Goal: Transaction & Acquisition: Purchase product/service

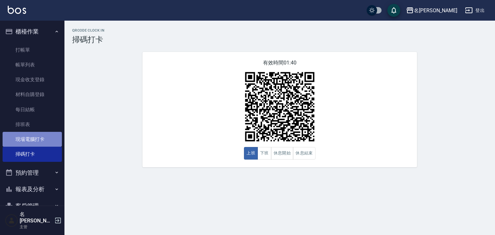
click at [39, 141] on link "現場電腦打卡" at bounding box center [32, 139] width 59 height 15
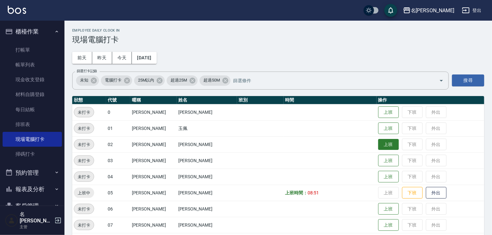
click at [383, 148] on button "上班" at bounding box center [388, 144] width 21 height 11
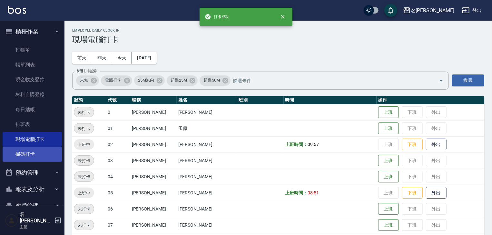
click at [35, 152] on link "掃碼打卡" at bounding box center [32, 154] width 59 height 15
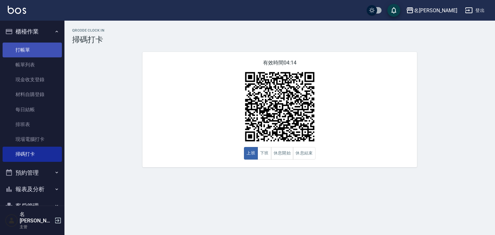
click at [40, 50] on link "打帳單" at bounding box center [32, 50] width 59 height 15
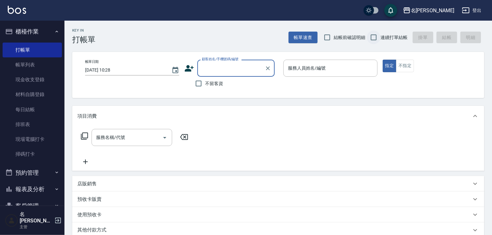
click at [377, 34] on input "連續打單結帳" at bounding box center [374, 38] width 14 height 14
checkbox input "true"
click at [334, 40] on span "結帳前確認明細" at bounding box center [350, 37] width 32 height 7
click at [333, 40] on input "結帳前確認明細" at bounding box center [327, 38] width 14 height 14
checkbox input "true"
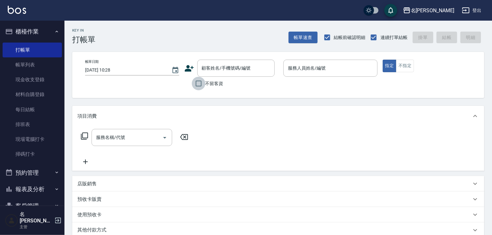
click at [195, 86] on input "不留客資" at bounding box center [199, 84] width 14 height 14
checkbox input "true"
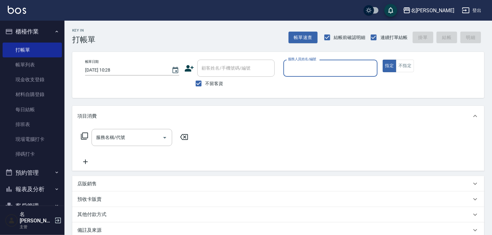
click at [290, 71] on input "服務人員姓名/編號" at bounding box center [330, 68] width 88 height 11
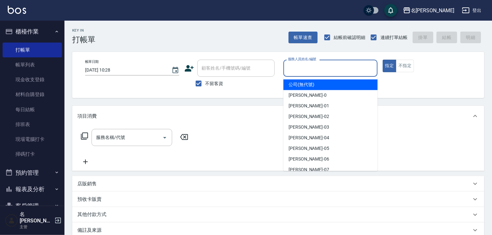
type input "ㄣ"
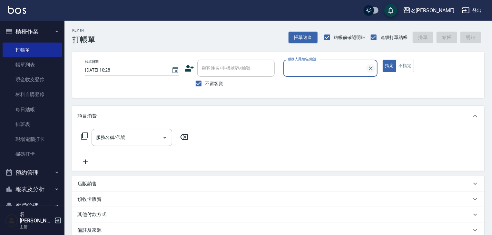
click at [365, 68] on input "服務人員姓名/編號" at bounding box center [325, 68] width 79 height 11
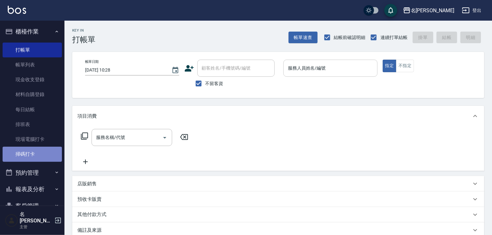
click at [32, 152] on link "掃碼打卡" at bounding box center [32, 154] width 59 height 15
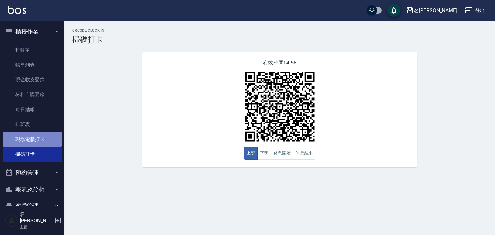
click at [42, 141] on link "現場電腦打卡" at bounding box center [32, 139] width 59 height 15
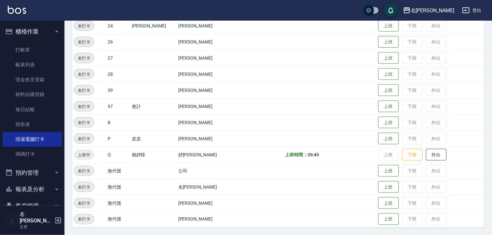
scroll to position [306, 0]
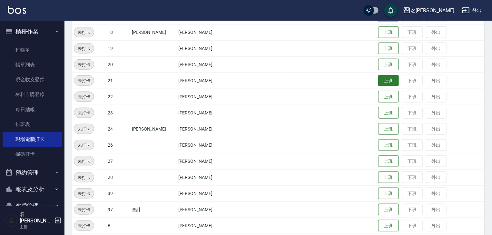
click at [378, 79] on button "上班" at bounding box center [388, 80] width 21 height 11
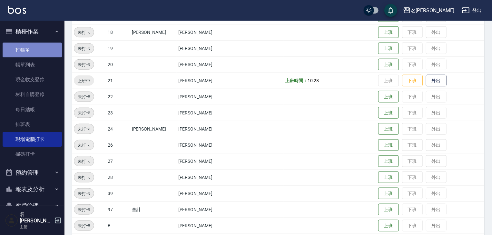
click at [46, 46] on link "打帳單" at bounding box center [32, 50] width 59 height 15
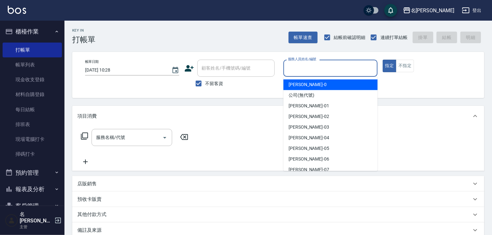
click at [321, 72] on input "服務人員姓名/編號" at bounding box center [330, 68] width 88 height 11
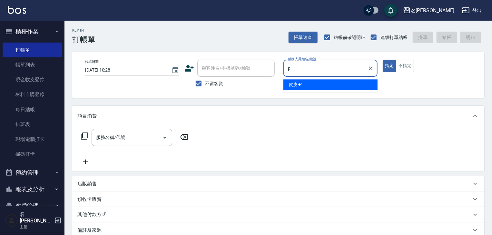
click at [307, 86] on div "皮皮 -P" at bounding box center [330, 84] width 94 height 11
type input "皮皮-P"
click at [146, 135] on input "服務名稱/代號" at bounding box center [126, 137] width 65 height 11
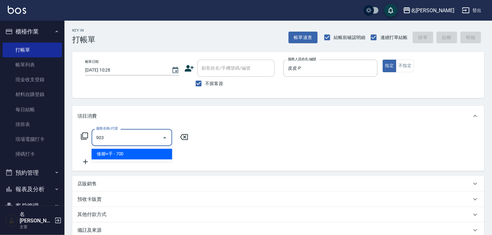
click at [152, 149] on span "修腳+手 - 700" at bounding box center [132, 154] width 81 height 11
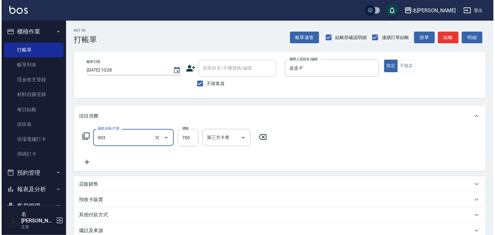
scroll to position [75, 0]
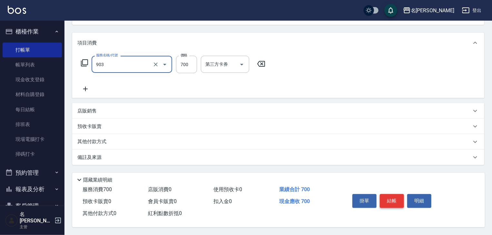
type input "修腳+手(903)"
click at [387, 196] on button "結帳" at bounding box center [392, 201] width 24 height 14
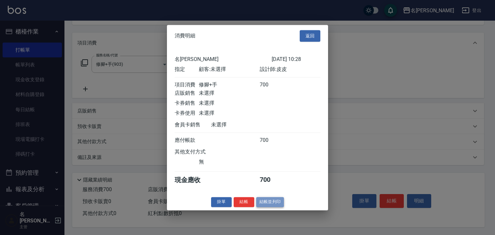
click at [277, 204] on button "結帳並列印" at bounding box center [270, 202] width 28 height 10
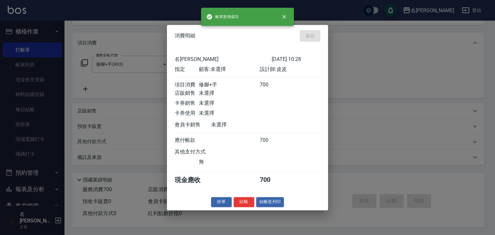
type input "[DATE] 10:29"
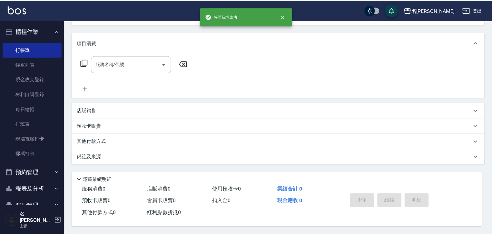
scroll to position [0, 0]
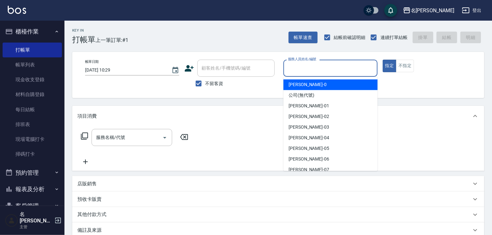
click at [332, 66] on input "服務人員姓名/編號" at bounding box center [330, 68] width 88 height 11
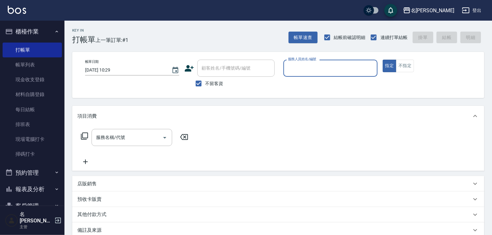
click at [314, 64] on input "服務人員姓名/編號" at bounding box center [330, 68] width 88 height 11
click at [301, 83] on span "皮皮 -P" at bounding box center [295, 84] width 13 height 7
type input "皮皮-P"
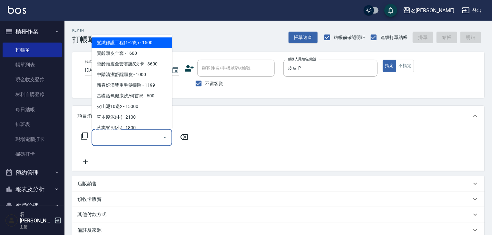
click at [140, 137] on input "服務名稱/代號" at bounding box center [126, 137] width 65 height 11
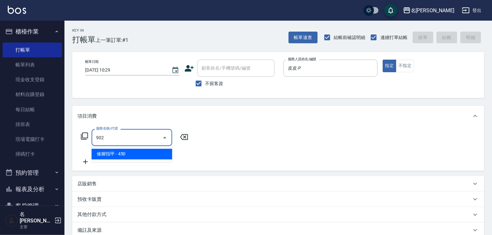
click at [139, 157] on span "修腳指甲 - 450" at bounding box center [132, 154] width 81 height 11
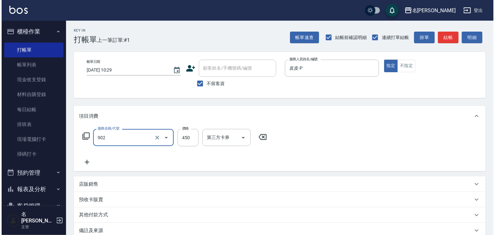
scroll to position [75, 0]
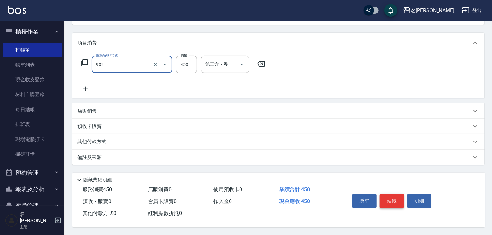
type input "修腳指甲(902)"
click at [390, 194] on button "結帳" at bounding box center [392, 201] width 24 height 14
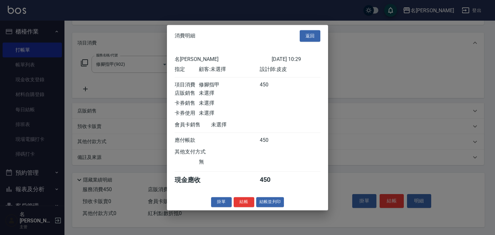
click at [269, 210] on div "消費明細 返回 名留[PERSON_NAME] [DATE] 10:29 指定 顧客: 未選擇 設計師: 皮皮 項目消費 修腳指甲 450 店販銷售 未選擇 …" at bounding box center [247, 117] width 161 height 185
click at [271, 206] on button "結帳並列印" at bounding box center [270, 202] width 28 height 10
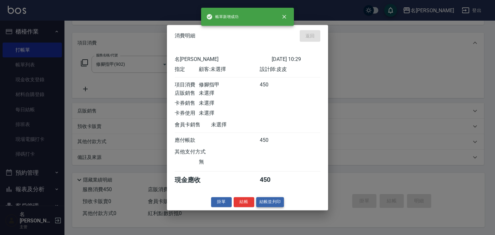
type input "[DATE] 10:30"
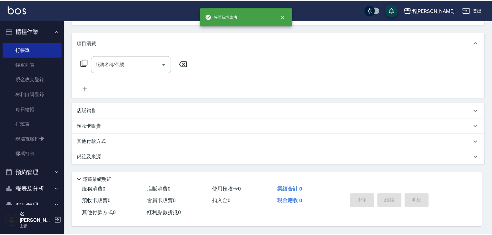
scroll to position [0, 0]
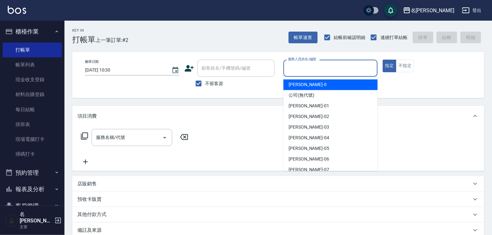
click at [341, 71] on input "服務人員姓名/編號" at bounding box center [330, 68] width 88 height 11
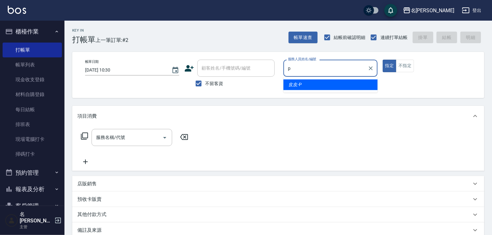
click at [301, 89] on div "皮皮 -P" at bounding box center [330, 84] width 94 height 11
type input "皮皮-P"
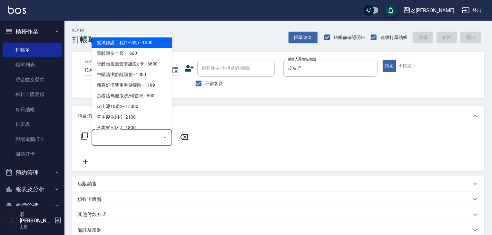
click at [141, 133] on input "服務名稱/代號" at bounding box center [126, 137] width 65 height 11
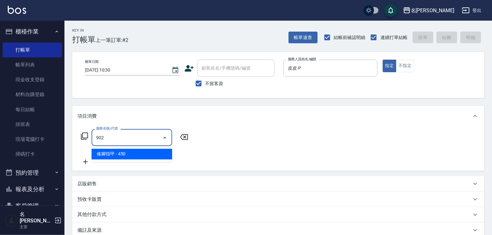
click at [153, 155] on span "修腳指甲 - 450" at bounding box center [132, 154] width 81 height 11
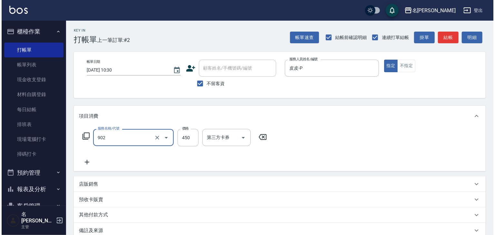
scroll to position [75, 0]
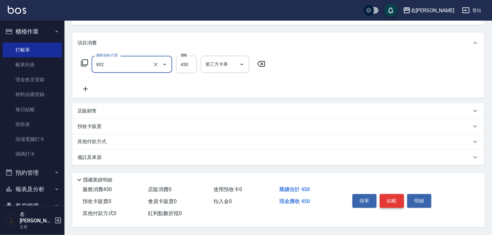
type input "修腳指甲(902)"
click at [387, 200] on button "結帳" at bounding box center [392, 201] width 24 height 14
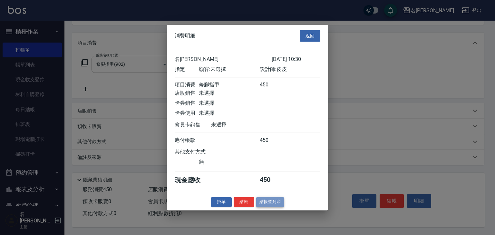
click at [274, 207] on button "結帳並列印" at bounding box center [270, 202] width 28 height 10
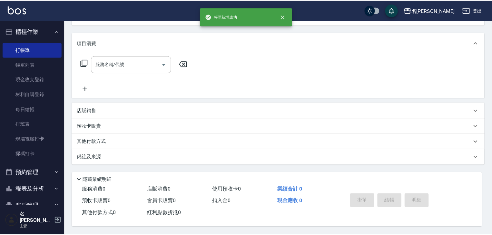
scroll to position [0, 0]
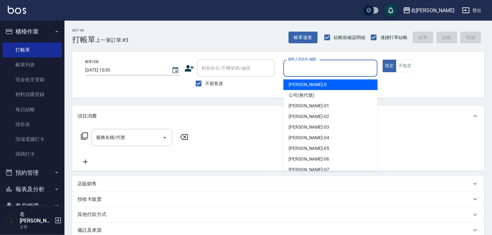
click at [332, 70] on input "服務人員姓名/編號" at bounding box center [330, 68] width 88 height 11
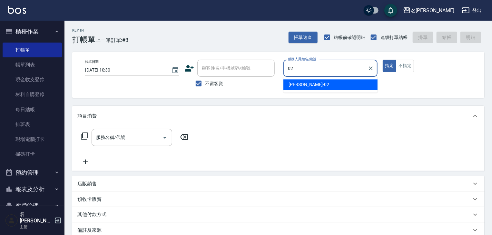
click at [324, 86] on div "[PERSON_NAME]-02" at bounding box center [330, 84] width 94 height 11
type input "[PERSON_NAME]-02"
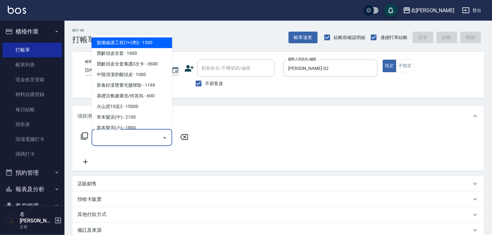
click at [128, 138] on input "服務名稱/代號" at bounding box center [126, 137] width 65 height 11
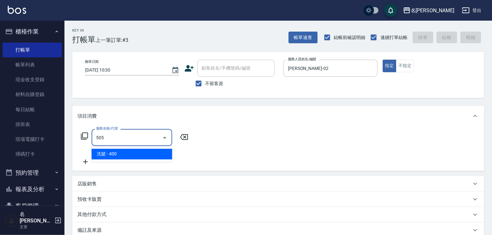
click at [155, 157] on span "洗髮 - 400" at bounding box center [132, 154] width 81 height 11
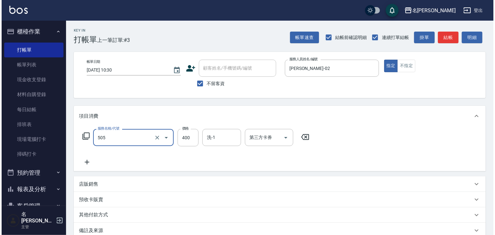
scroll to position [75, 0]
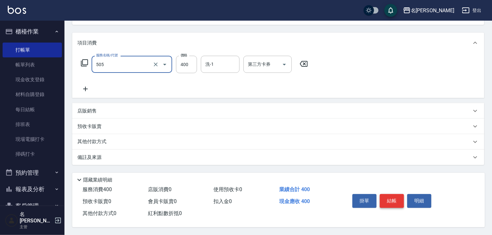
type input "洗髮(505)"
click at [399, 201] on button "結帳" at bounding box center [392, 201] width 24 height 14
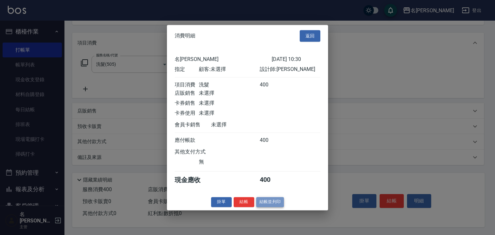
click at [271, 204] on button "結帳並列印" at bounding box center [270, 202] width 28 height 10
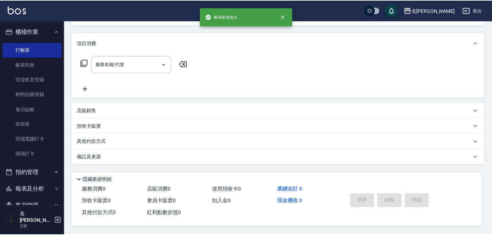
scroll to position [0, 0]
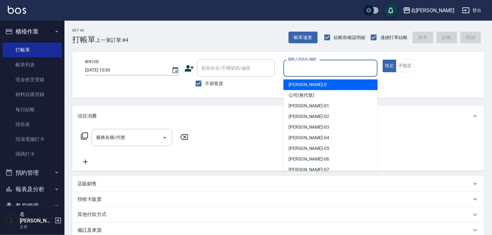
click at [326, 70] on input "服務人員姓名/編號" at bounding box center [330, 68] width 88 height 11
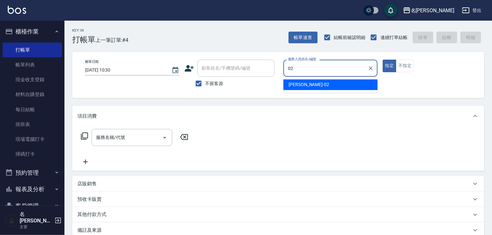
click at [319, 84] on div "[PERSON_NAME]-02" at bounding box center [330, 84] width 94 height 11
type input "[PERSON_NAME]-02"
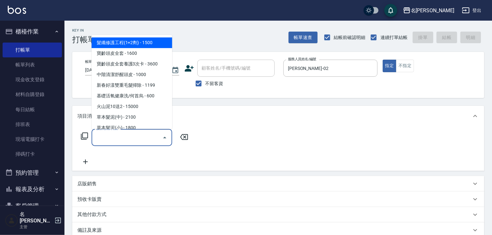
click at [136, 136] on input "服務名稱/代號" at bounding box center [126, 137] width 65 height 11
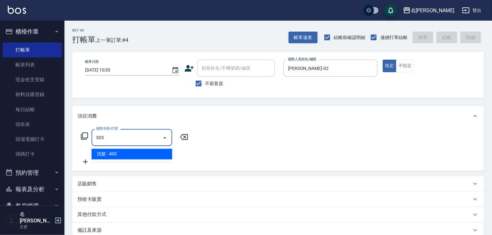
drag, startPoint x: 145, startPoint y: 158, endPoint x: 150, endPoint y: 157, distance: 4.9
click at [146, 158] on span "洗髮 - 400" at bounding box center [132, 154] width 81 height 11
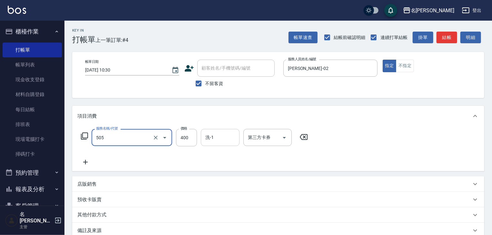
type input "洗髮(505)"
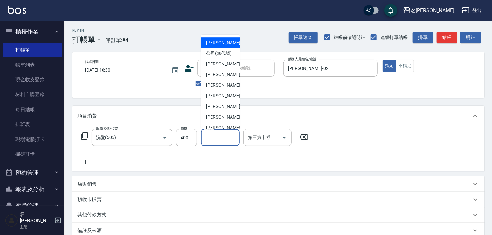
click at [222, 137] on input "洗-1" at bounding box center [220, 137] width 33 height 11
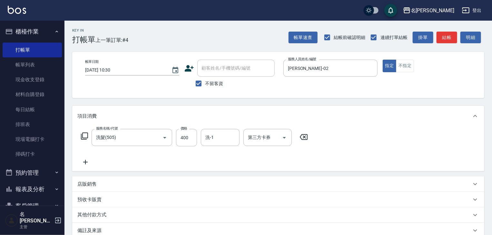
click at [303, 138] on icon at bounding box center [304, 137] width 8 height 6
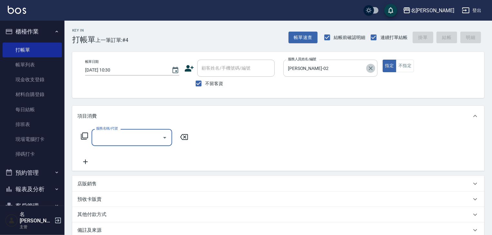
click at [370, 69] on icon "Clear" at bounding box center [371, 68] width 4 height 4
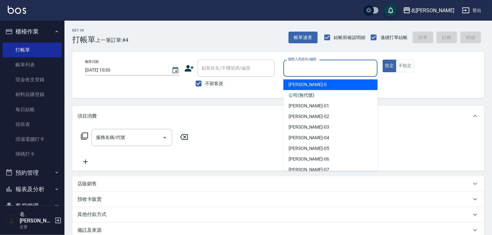
click at [309, 68] on input "服務人員姓名/編號" at bounding box center [330, 68] width 88 height 11
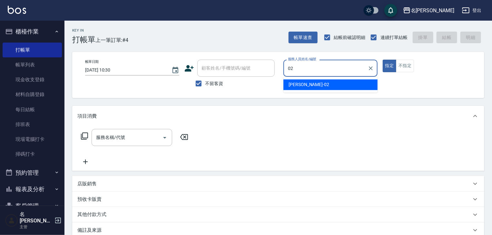
click at [312, 81] on div "[PERSON_NAME]-02" at bounding box center [330, 84] width 94 height 11
type input "[PERSON_NAME]-02"
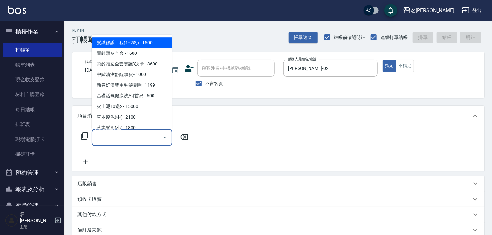
click at [137, 135] on input "服務名稱/代號" at bounding box center [126, 137] width 65 height 11
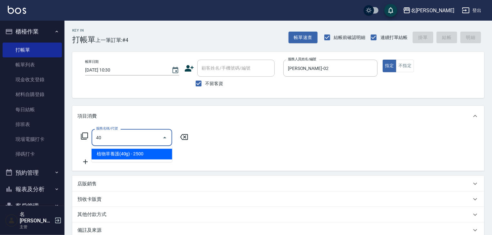
type input "40"
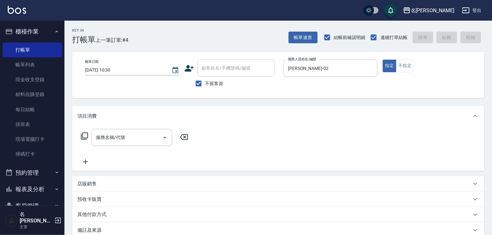
click at [184, 137] on icon at bounding box center [184, 137] width 8 height 6
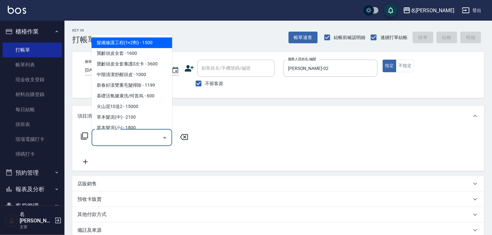
click at [137, 133] on input "服務名稱/代號" at bounding box center [126, 137] width 65 height 11
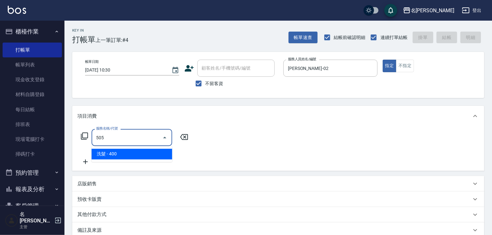
click at [145, 156] on span "洗髮 - 400" at bounding box center [132, 154] width 81 height 11
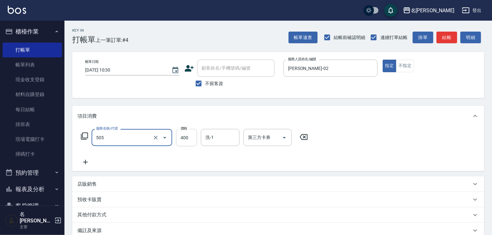
type input "洗髮(505)"
click at [184, 141] on input "400" at bounding box center [186, 137] width 21 height 17
type input "500"
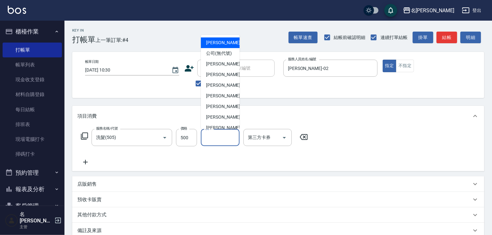
click at [220, 140] on input "洗-1" at bounding box center [220, 137] width 33 height 11
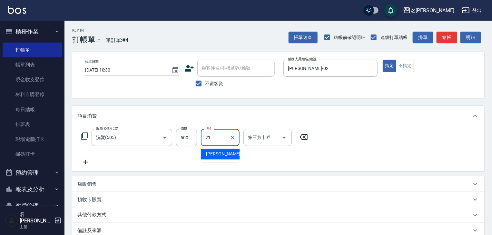
click at [230, 153] on div "[PERSON_NAME]-21" at bounding box center [220, 154] width 39 height 11
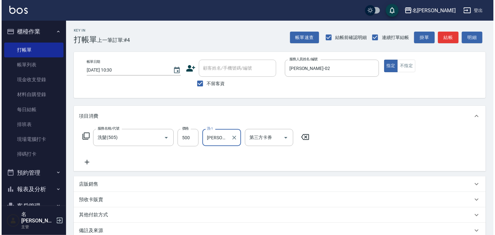
scroll to position [75, 0]
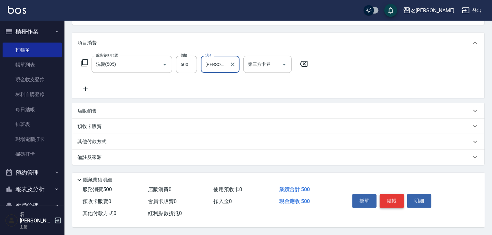
type input "[PERSON_NAME]-21"
click at [391, 201] on button "結帳" at bounding box center [392, 201] width 24 height 14
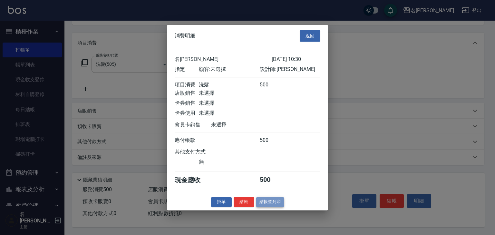
click at [263, 201] on button "結帳並列印" at bounding box center [270, 202] width 28 height 10
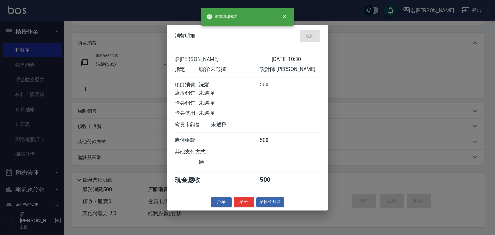
type input "[DATE] 11:02"
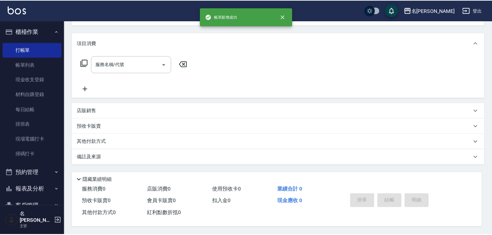
scroll to position [0, 0]
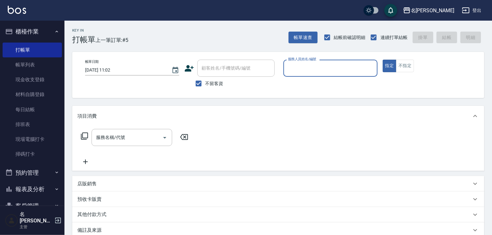
click at [323, 71] on input "服務人員姓名/編號" at bounding box center [330, 68] width 88 height 11
click at [298, 80] on div "[PERSON_NAME]-09" at bounding box center [330, 84] width 94 height 11
type input "[PERSON_NAME]-09"
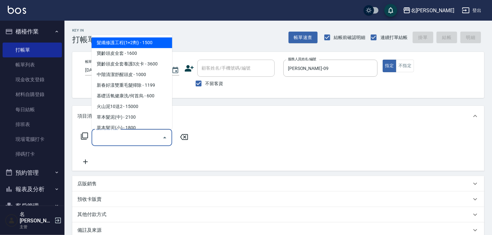
click at [126, 136] on input "服務名稱/代號" at bounding box center [126, 137] width 65 height 11
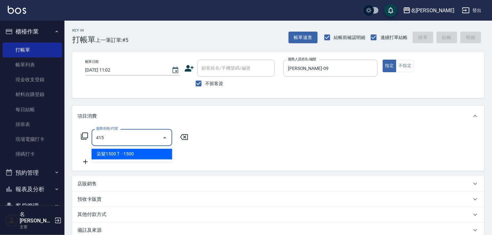
drag, startPoint x: 152, startPoint y: 152, endPoint x: 174, endPoint y: 140, distance: 25.3
click at [152, 152] on span "染髮1500↑ - 1500" at bounding box center [132, 154] width 81 height 11
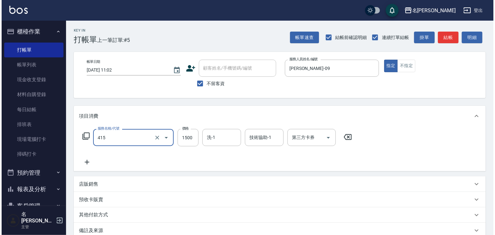
scroll to position [75, 0]
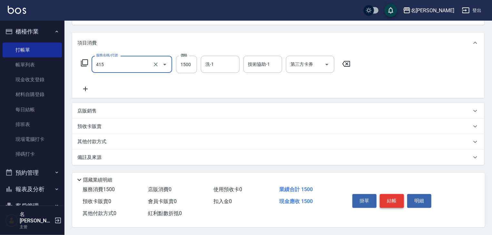
type input "染髮1500↑(415)"
click at [386, 202] on button "結帳" at bounding box center [392, 201] width 24 height 14
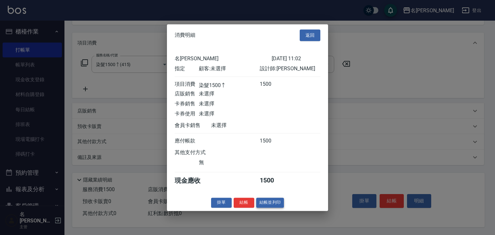
click at [257, 202] on button "結帳並列印" at bounding box center [270, 203] width 28 height 10
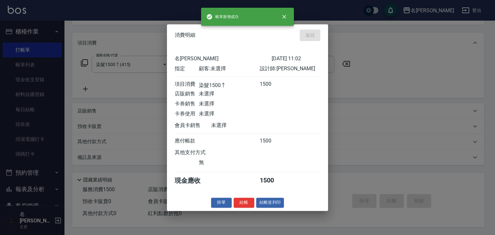
type input "[DATE] 11:12"
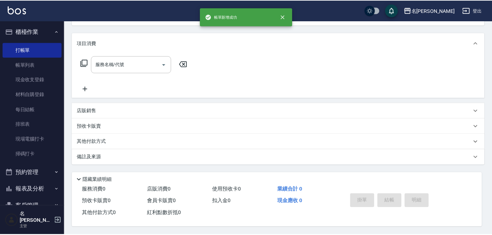
scroll to position [0, 0]
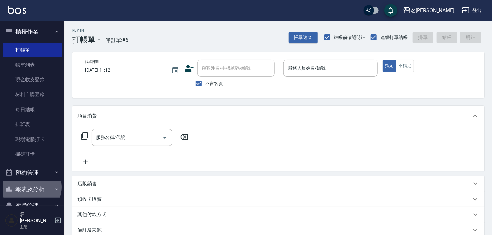
click at [35, 187] on button "報表及分析" at bounding box center [32, 189] width 59 height 17
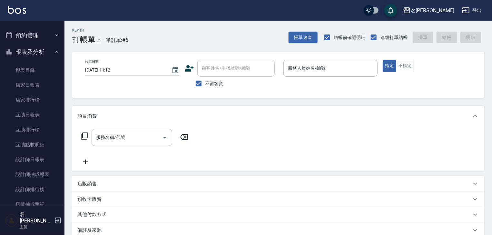
scroll to position [240, 0]
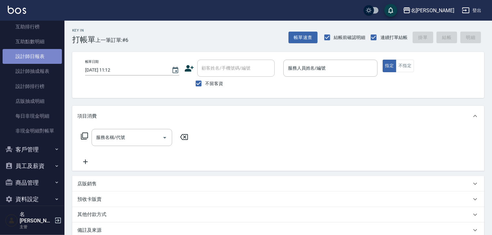
click at [43, 60] on link "設計師日報表" at bounding box center [32, 56] width 59 height 15
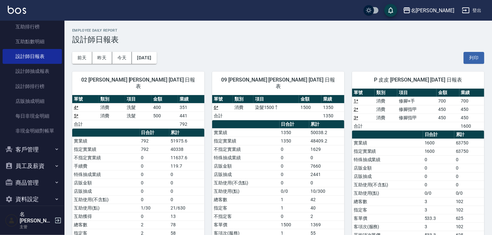
scroll to position [44, 0]
